Goal: Task Accomplishment & Management: Use online tool/utility

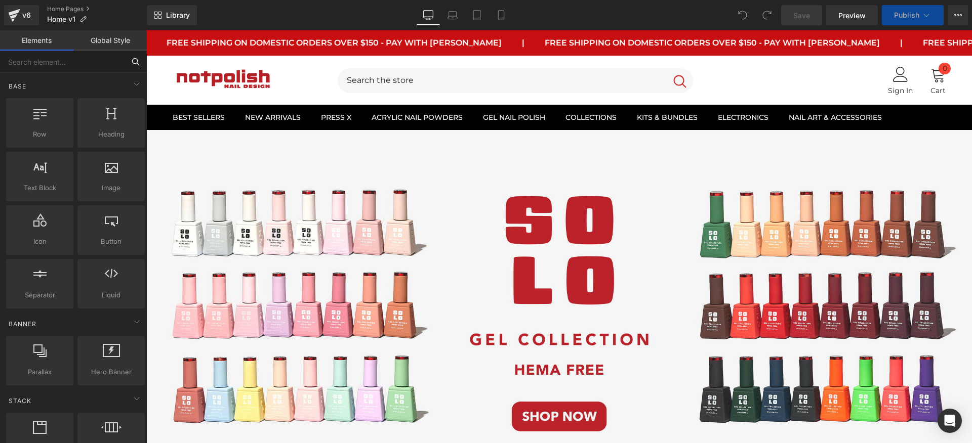
click at [89, 70] on input "text" at bounding box center [62, 62] width 125 height 22
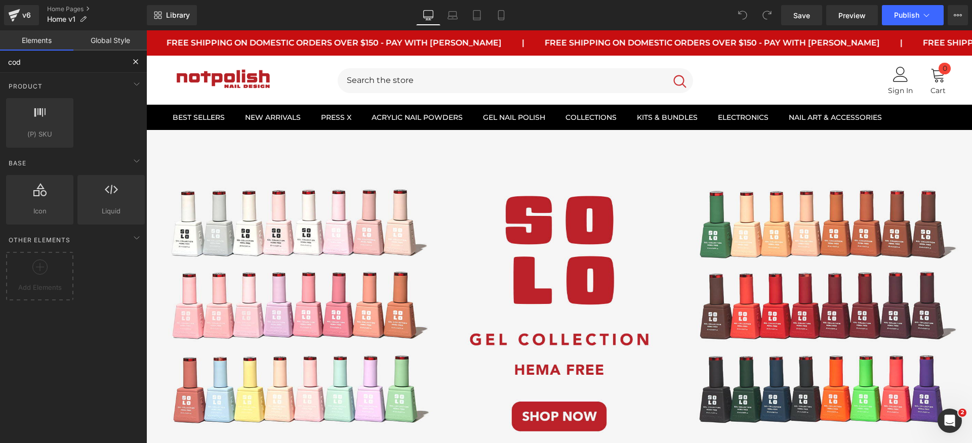
type input "code"
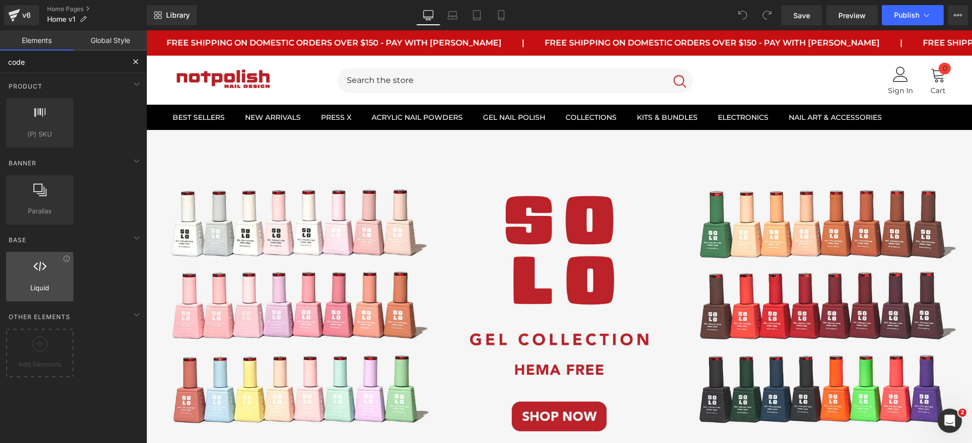
click at [68, 286] on span "Liquid" at bounding box center [39, 288] width 61 height 11
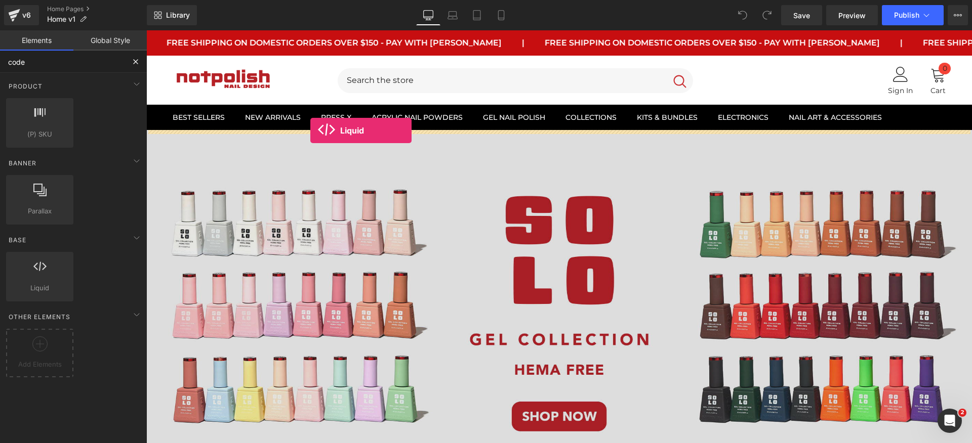
drag, startPoint x: 196, startPoint y: 313, endPoint x: 310, endPoint y: 131, distance: 215.3
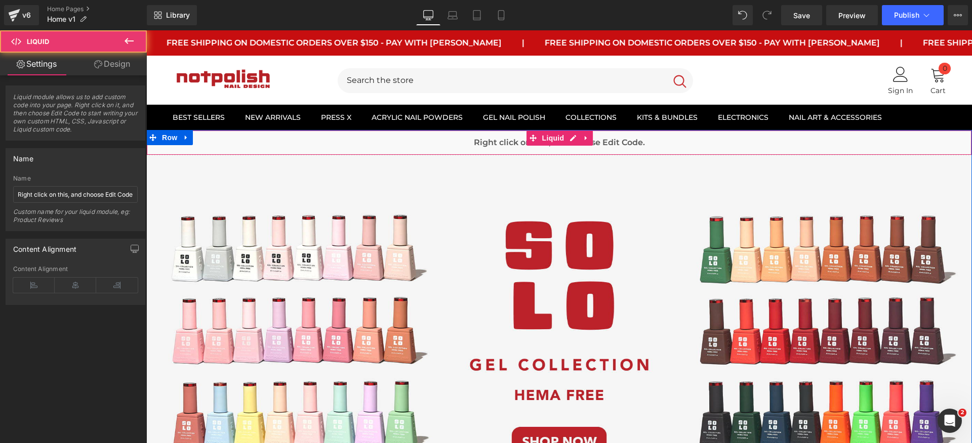
click at [395, 138] on div "Liquid" at bounding box center [559, 142] width 826 height 25
click at [530, 136] on icon at bounding box center [533, 139] width 7 height 8
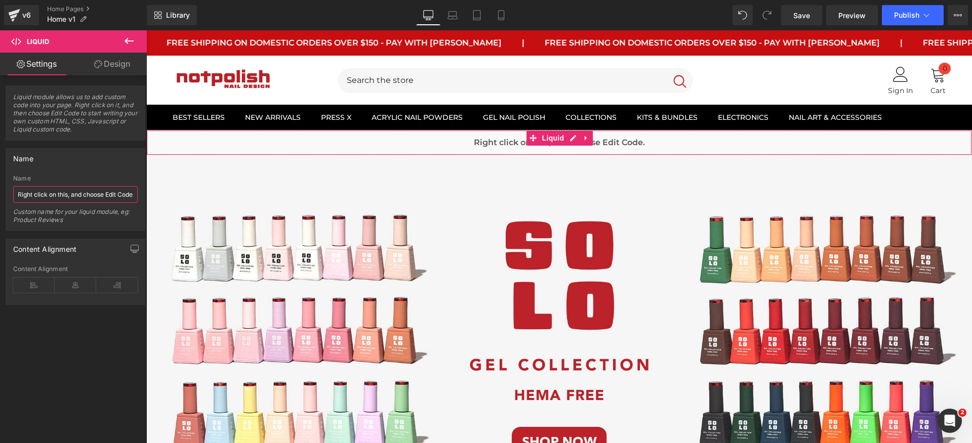
click at [63, 191] on input "Right click on this, and choose Edit Code." at bounding box center [75, 194] width 125 height 17
click at [102, 196] on input "Right click on this, and choose Edit Code." at bounding box center [75, 194] width 125 height 17
drag, startPoint x: 106, startPoint y: 196, endPoint x: 140, endPoint y: 196, distance: 33.4
click at [140, 196] on div "Right click on this, and choose Edit Code. Name Right click on this, and choose…" at bounding box center [75, 203] width 139 height 56
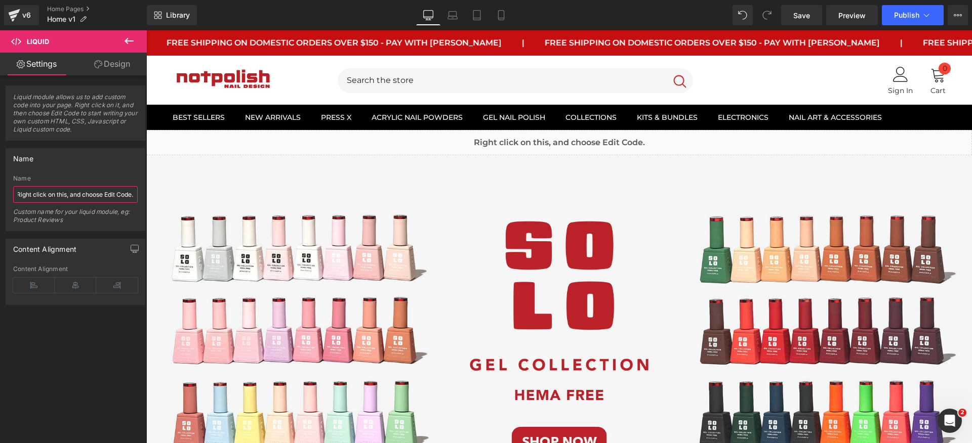
click at [103, 197] on input "Right click on this, and choose Edit Code." at bounding box center [75, 194] width 125 height 17
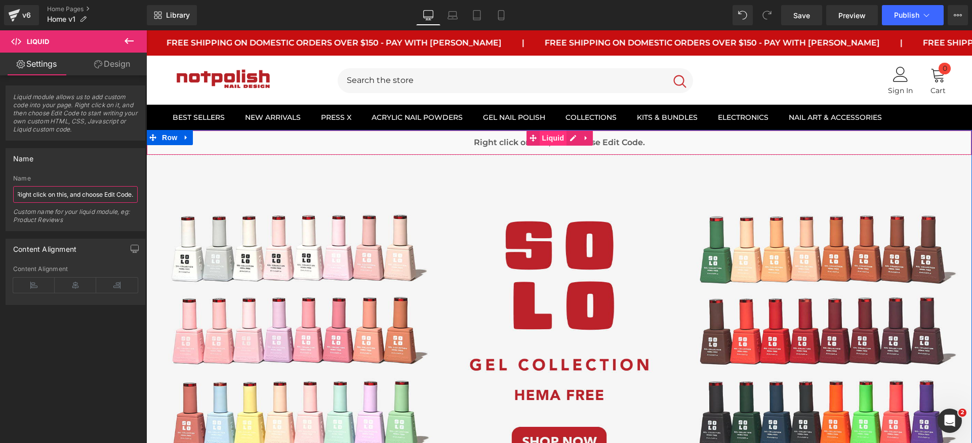
click at [553, 138] on span "Liquid" at bounding box center [553, 138] width 27 height 15
click at [583, 139] on icon at bounding box center [586, 139] width 7 height 8
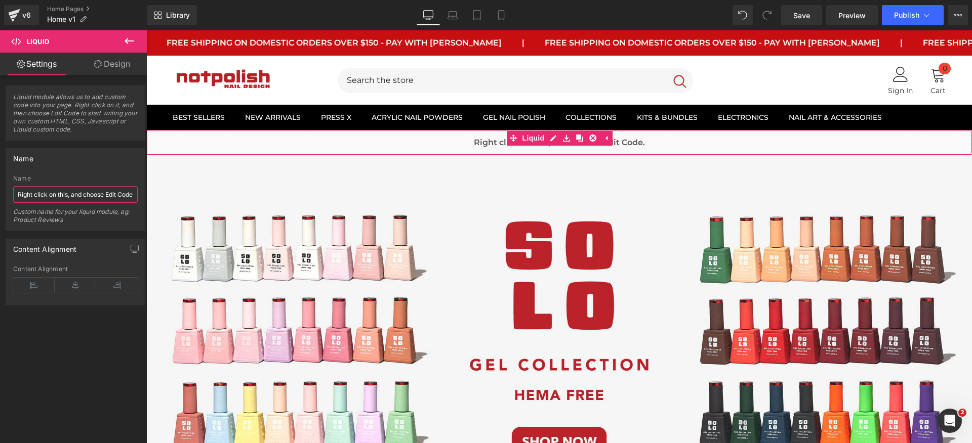
click at [86, 190] on input "Right click on this, and choose Edit Code." at bounding box center [75, 194] width 125 height 17
click at [86, 194] on input "Right click on this, and choose Edit Code." at bounding box center [75, 194] width 125 height 17
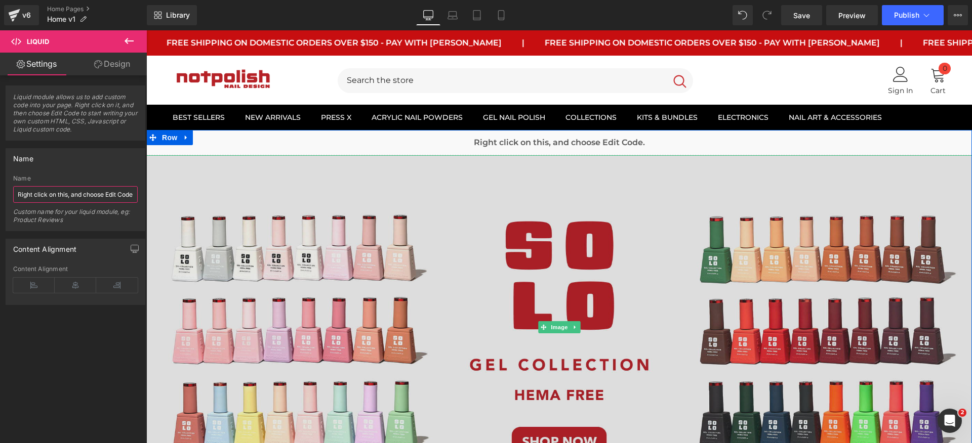
paste input "AW-10854756820"
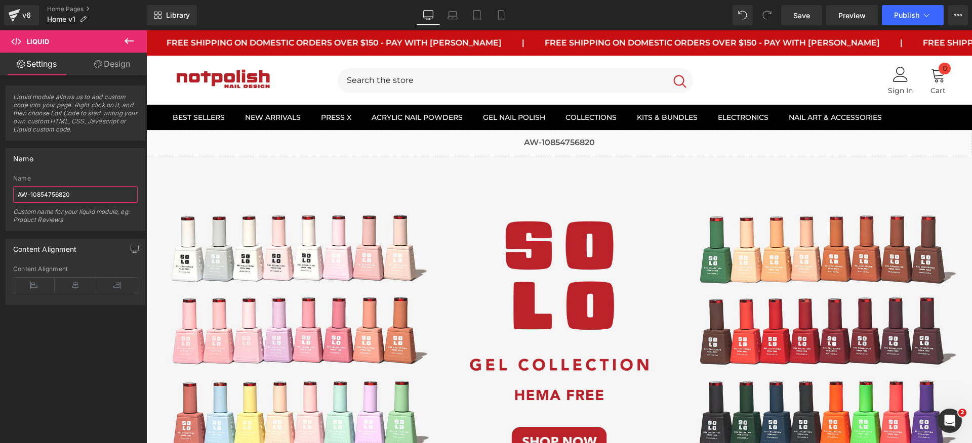
type input "Right click on this, and choose Edit Code."
click at [95, 214] on div "Custom name for your liquid module, eg: Product Reviews" at bounding box center [75, 219] width 125 height 23
click at [110, 195] on input "Right click on this, and choose Edit Code." at bounding box center [75, 194] width 125 height 17
drag, startPoint x: 58, startPoint y: 198, endPoint x: 146, endPoint y: 195, distance: 88.1
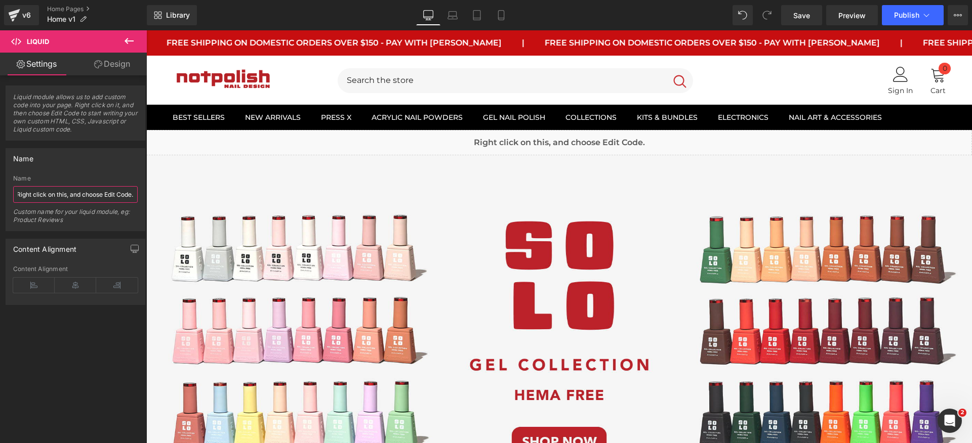
click at [146, 195] on div "Name Right click on this, and choose Edit Code. Name Right click on this, and c…" at bounding box center [75, 186] width 151 height 91
drag, startPoint x: 116, startPoint y: 193, endPoint x: 324, endPoint y: 98, distance: 228.8
click at [116, 193] on input "Right click on this, and choose Edit Code." at bounding box center [75, 194] width 125 height 17
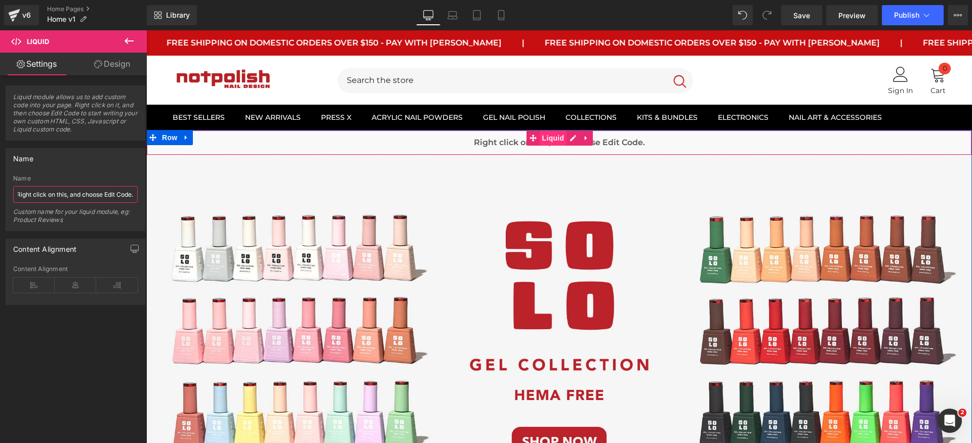
click at [554, 138] on span "Liquid" at bounding box center [553, 138] width 27 height 15
click at [76, 60] on link "Design" at bounding box center [111, 64] width 73 height 23
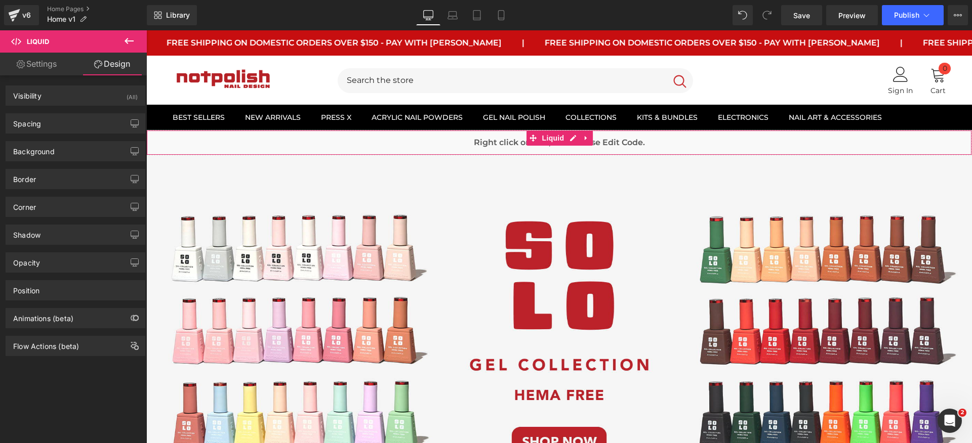
click at [48, 65] on link "Settings" at bounding box center [36, 64] width 73 height 23
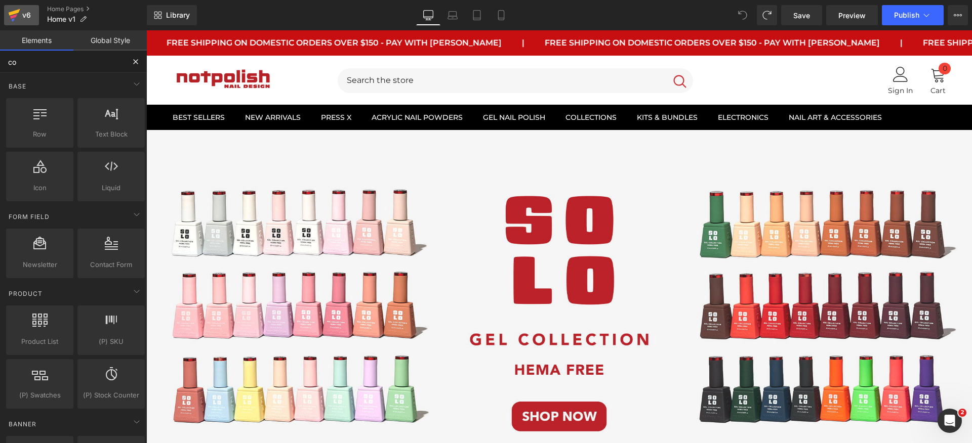
type input "co"
click at [33, 16] on link "v6" at bounding box center [21, 15] width 35 height 20
